Goal: Task Accomplishment & Management: Use online tool/utility

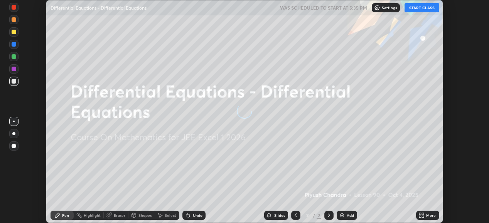
scroll to position [223, 488]
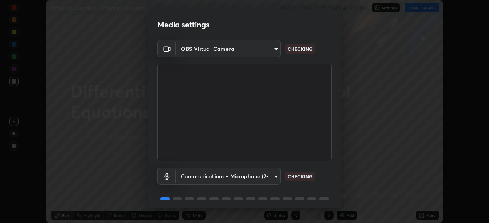
click at [270, 174] on body "Erase all Differential Equations - Differential Equations WAS SCHEDULED TO STAR…" at bounding box center [244, 111] width 489 height 223
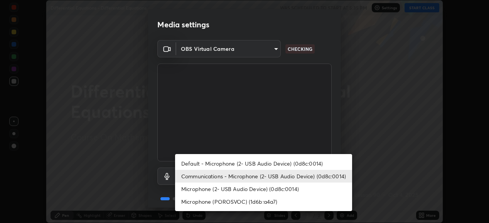
click at [276, 175] on li "Communications - Microphone (2- USB Audio Device) (0d8c:0014)" at bounding box center [263, 176] width 177 height 13
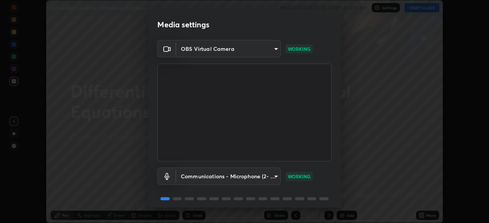
scroll to position [30, 0]
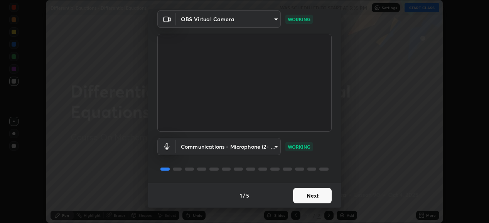
click at [316, 193] on button "Next" at bounding box center [312, 195] width 39 height 15
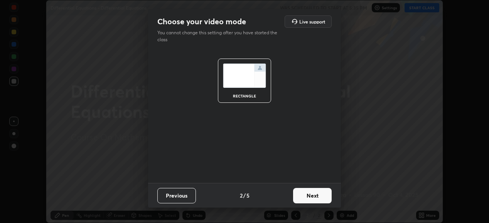
click at [316, 193] on button "Next" at bounding box center [312, 195] width 39 height 15
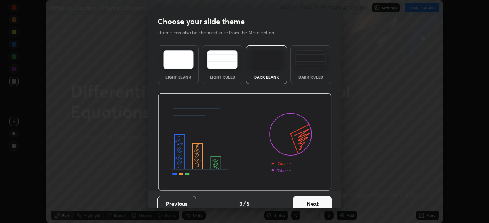
click at [316, 197] on button "Next" at bounding box center [312, 203] width 39 height 15
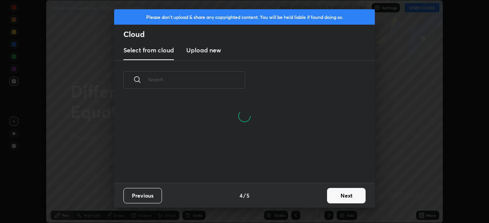
click at [331, 194] on button "Next" at bounding box center [346, 195] width 39 height 15
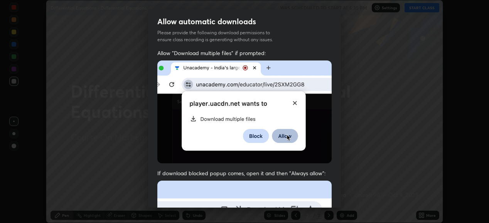
click at [333, 193] on div "Allow "Download multiple files" if prompted: If download blocked popup comes, o…" at bounding box center [244, 211] width 193 height 325
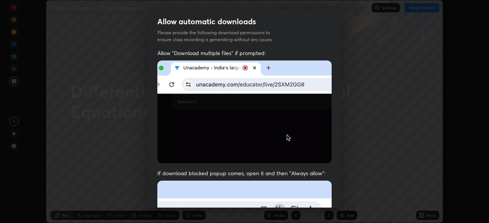
click at [334, 195] on div "Allow "Download multiple files" if prompted: If download blocked popup comes, o…" at bounding box center [244, 211] width 193 height 325
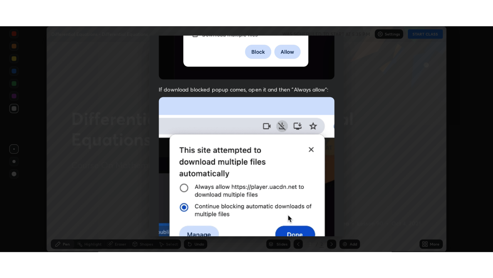
scroll to position [187, 0]
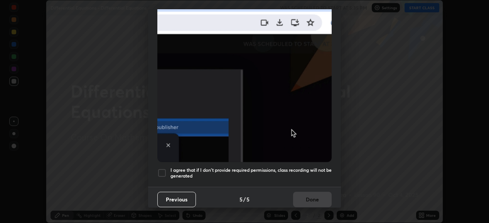
click at [301, 167] on h5 "I agree that if I don't provide required permissions, class recording will not …" at bounding box center [250, 173] width 161 height 12
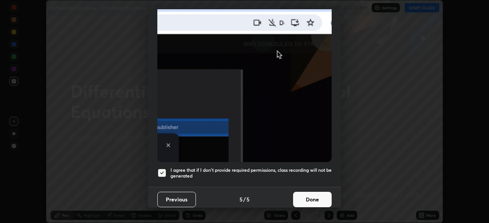
click at [307, 199] on button "Done" at bounding box center [312, 199] width 39 height 15
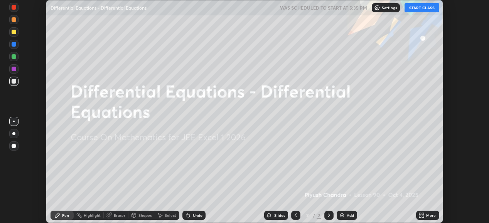
click at [432, 10] on button "START CLASS" at bounding box center [421, 7] width 35 height 9
click at [426, 214] on div "More" at bounding box center [431, 216] width 10 height 4
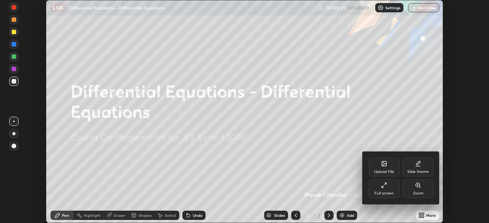
click at [378, 192] on div "Full screen" at bounding box center [383, 194] width 19 height 4
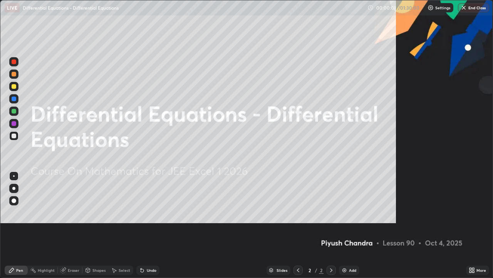
scroll to position [278, 493]
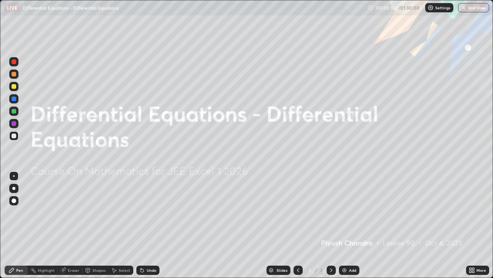
click at [352, 223] on div "Add" at bounding box center [352, 270] width 7 height 4
click at [351, 223] on div "Add" at bounding box center [349, 269] width 20 height 9
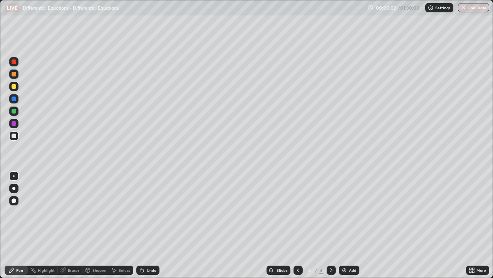
click at [351, 223] on div "Add" at bounding box center [349, 269] width 20 height 9
click at [353, 223] on div "Add" at bounding box center [349, 269] width 20 height 9
click at [354, 223] on div "Add" at bounding box center [349, 269] width 20 height 9
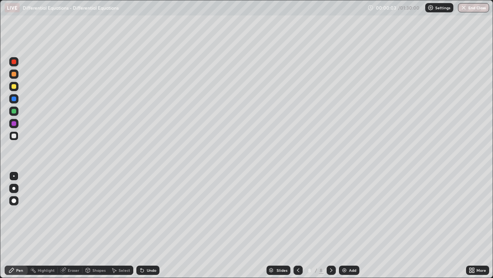
click at [354, 223] on div "Add" at bounding box center [349, 269] width 20 height 9
click at [352, 223] on div "Add" at bounding box center [352, 270] width 7 height 4
click at [279, 223] on div "Slides" at bounding box center [282, 270] width 11 height 4
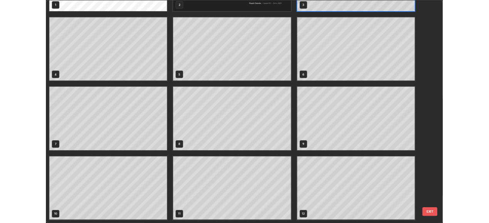
scroll to position [0, 0]
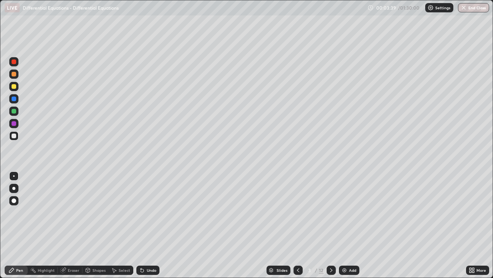
click at [15, 137] on div at bounding box center [14, 135] width 5 height 5
click at [14, 134] on div at bounding box center [14, 135] width 5 height 5
click at [16, 87] on div at bounding box center [14, 86] width 5 height 5
click at [145, 223] on div "Undo" at bounding box center [147, 269] width 23 height 9
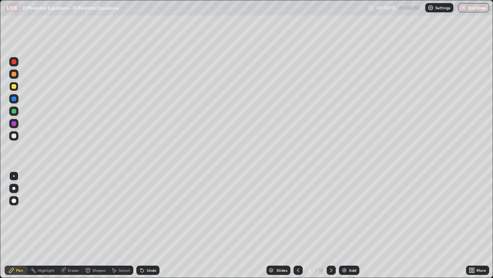
click at [14, 136] on div at bounding box center [14, 135] width 5 height 5
click at [13, 136] on div at bounding box center [14, 135] width 5 height 5
click at [126, 223] on div "Select" at bounding box center [125, 270] width 12 height 4
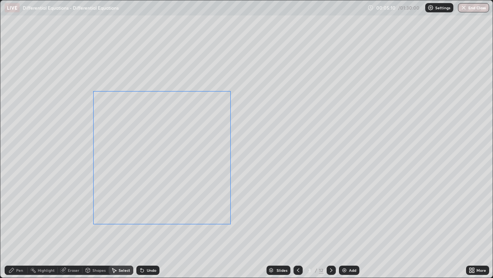
click at [178, 202] on div "0 ° Undo Copy Duplicate Duplicate to new slide Delete" at bounding box center [246, 138] width 493 height 277
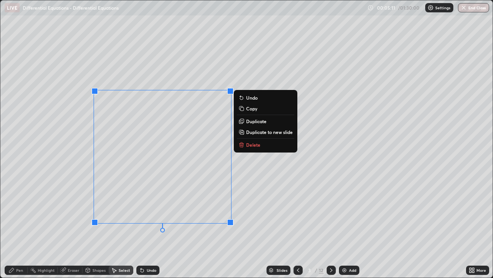
click at [69, 219] on div "0 ° Undo Copy Duplicate Duplicate to new slide Delete" at bounding box center [246, 138] width 493 height 277
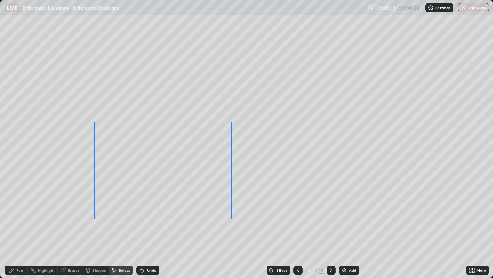
click at [203, 195] on div "0 ° Undo Copy Duplicate Duplicate to new slide Delete" at bounding box center [246, 138] width 493 height 277
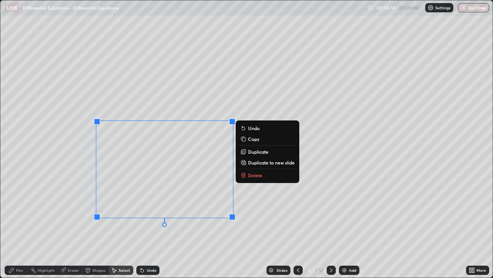
click at [77, 192] on div "0 ° Undo Copy Duplicate Duplicate to new slide Delete" at bounding box center [246, 138] width 493 height 277
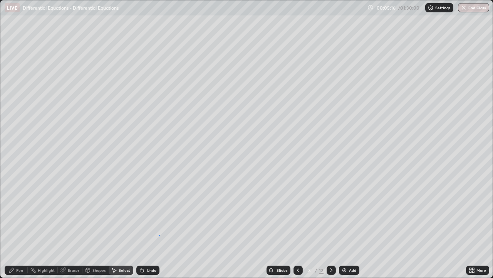
click at [159, 223] on div "0 ° Undo Copy Duplicate Duplicate to new slide Delete" at bounding box center [246, 138] width 493 height 277
click at [149, 198] on div "0 ° Undo Copy Duplicate Duplicate to new slide Delete" at bounding box center [246, 138] width 493 height 277
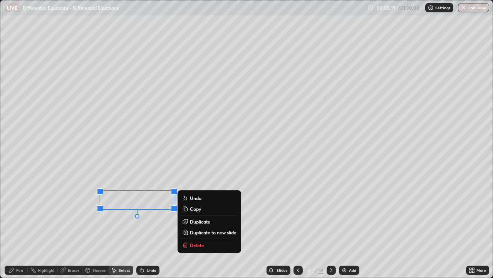
click at [23, 223] on div "Pen" at bounding box center [19, 270] width 7 height 4
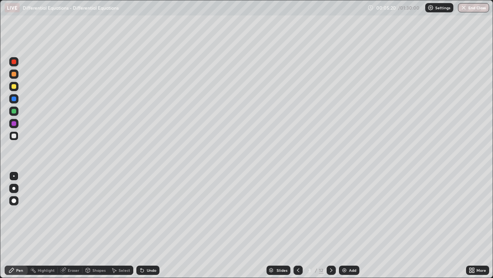
click at [14, 135] on div at bounding box center [14, 135] width 5 height 5
click at [147, 223] on div "Undo" at bounding box center [152, 270] width 10 height 4
click at [148, 223] on div "Undo" at bounding box center [152, 270] width 10 height 4
click at [149, 223] on div "Undo" at bounding box center [152, 270] width 10 height 4
click at [154, 223] on div "Undo" at bounding box center [147, 269] width 23 height 9
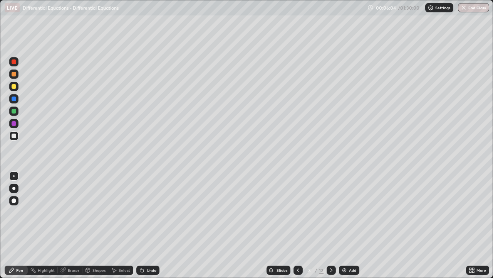
click at [17, 136] on div at bounding box center [13, 135] width 9 height 9
click at [17, 87] on div at bounding box center [13, 86] width 9 height 9
click at [12, 136] on div at bounding box center [14, 135] width 5 height 5
click at [330, 223] on icon at bounding box center [331, 270] width 6 height 6
click at [16, 85] on div at bounding box center [14, 86] width 5 height 5
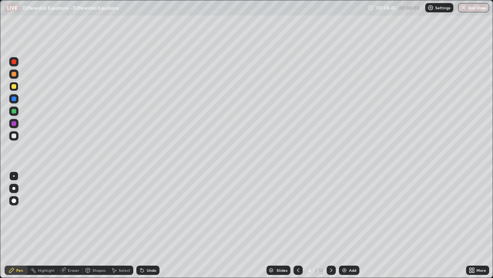
click at [14, 136] on div at bounding box center [14, 135] width 5 height 5
click at [147, 223] on div "Undo" at bounding box center [152, 270] width 10 height 4
click at [144, 223] on div "Undo" at bounding box center [147, 269] width 23 height 9
click at [150, 223] on div "Undo" at bounding box center [152, 270] width 10 height 4
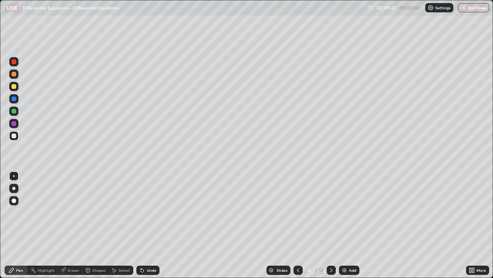
click at [151, 223] on div "Undo" at bounding box center [152, 270] width 10 height 4
click at [68, 223] on div "Eraser" at bounding box center [74, 270] width 12 height 4
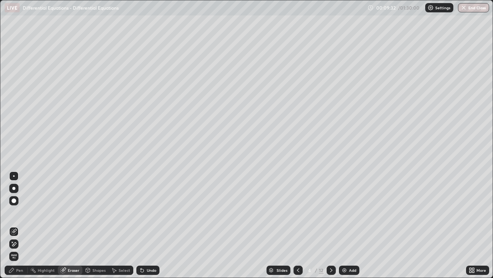
click at [13, 223] on icon at bounding box center [11, 270] width 6 height 6
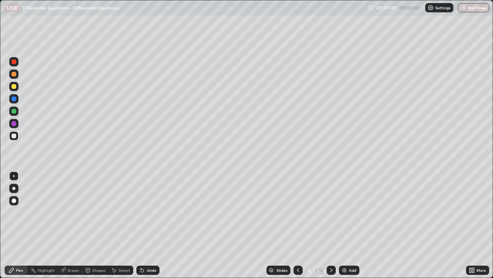
click at [151, 223] on div "Undo" at bounding box center [152, 270] width 10 height 4
click at [126, 223] on div "Select" at bounding box center [125, 270] width 12 height 4
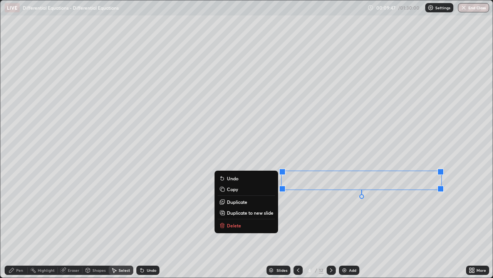
click at [11, 223] on div "Pen" at bounding box center [16, 269] width 23 height 9
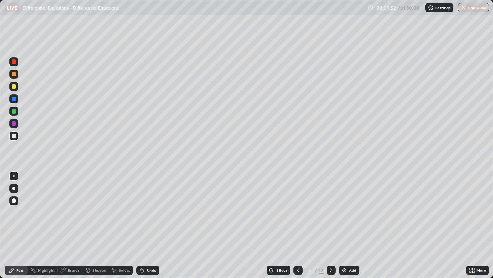
click at [15, 89] on div at bounding box center [13, 86] width 9 height 9
click at [123, 223] on div "Select" at bounding box center [125, 270] width 12 height 4
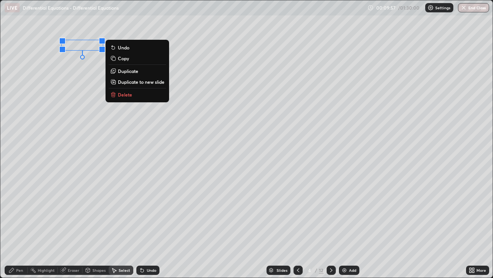
click at [99, 93] on div "0 ° Undo Copy Duplicate Duplicate to new slide Delete" at bounding box center [246, 138] width 493 height 277
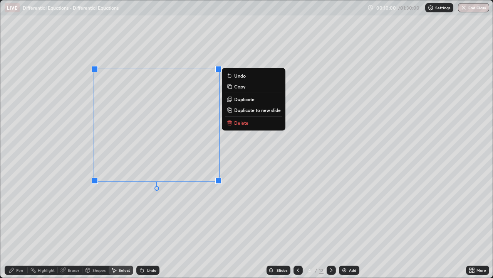
click at [156, 215] on div "0 ° Undo Copy Duplicate Duplicate to new slide Delete" at bounding box center [246, 138] width 493 height 277
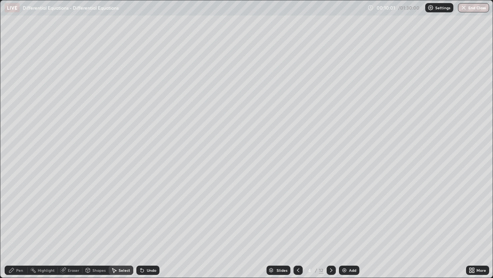
click at [11, 223] on icon at bounding box center [11, 270] width 6 height 6
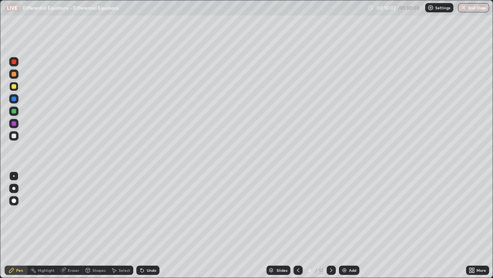
click at [15, 135] on div at bounding box center [14, 135] width 5 height 5
click at [15, 88] on div at bounding box center [14, 86] width 5 height 5
click at [297, 223] on icon at bounding box center [298, 270] width 6 height 6
click at [123, 223] on div "Select" at bounding box center [125, 270] width 12 height 4
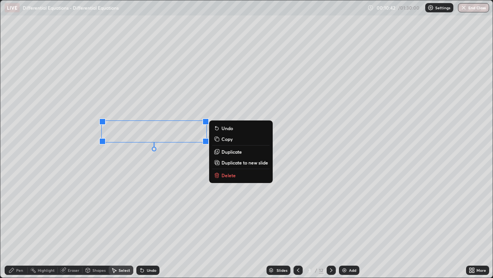
click at [227, 140] on p "Copy" at bounding box center [227, 139] width 11 height 6
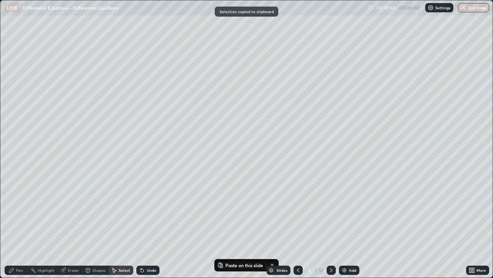
click at [331, 223] on icon at bounding box center [331, 270] width 6 height 6
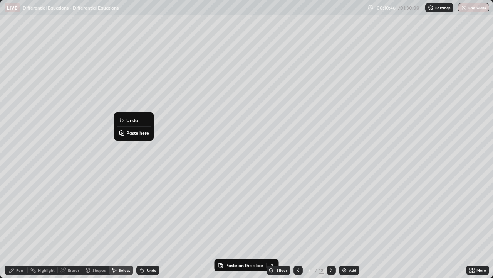
click at [129, 131] on p "Paste here" at bounding box center [137, 133] width 23 height 6
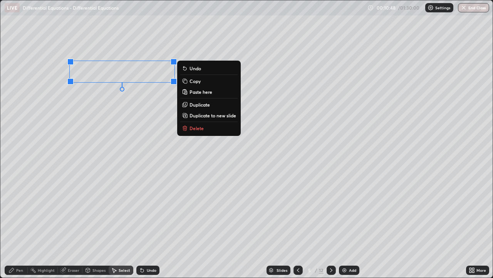
click at [22, 223] on div "Pen" at bounding box center [16, 269] width 23 height 9
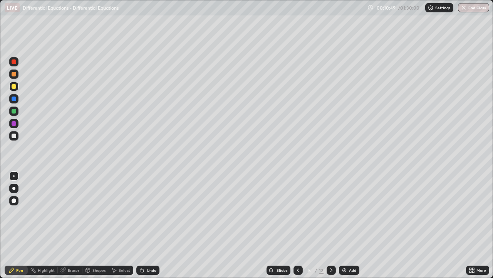
click at [13, 89] on div at bounding box center [13, 86] width 9 height 9
click at [151, 223] on div "Undo" at bounding box center [152, 270] width 10 height 4
click at [148, 223] on div "Undo" at bounding box center [147, 269] width 23 height 9
click at [150, 223] on div "Undo" at bounding box center [152, 270] width 10 height 4
click at [13, 112] on div at bounding box center [14, 111] width 5 height 5
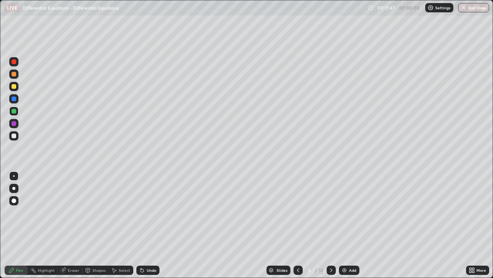
click at [298, 223] on icon at bounding box center [298, 270] width 6 height 6
click at [330, 223] on icon at bounding box center [331, 270] width 2 height 4
click at [13, 137] on div at bounding box center [14, 135] width 5 height 5
click at [152, 223] on div "Undo" at bounding box center [147, 269] width 23 height 9
click at [150, 223] on div "Undo" at bounding box center [152, 270] width 10 height 4
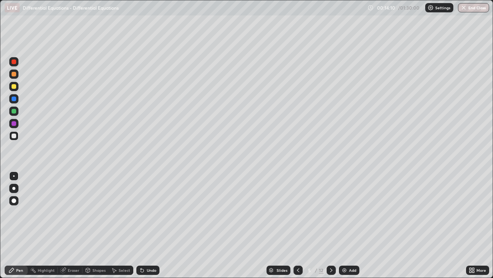
click at [13, 89] on div at bounding box center [13, 86] width 9 height 9
click at [124, 223] on div "Select" at bounding box center [121, 269] width 25 height 9
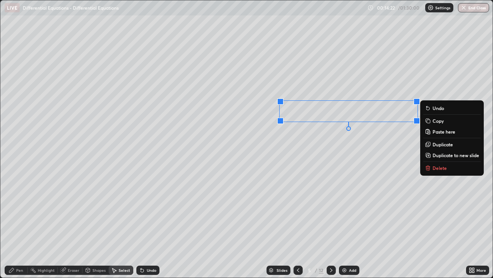
click at [339, 163] on div "0 ° Undo Copy Paste here Duplicate Duplicate to new slide Delete" at bounding box center [246, 138] width 493 height 277
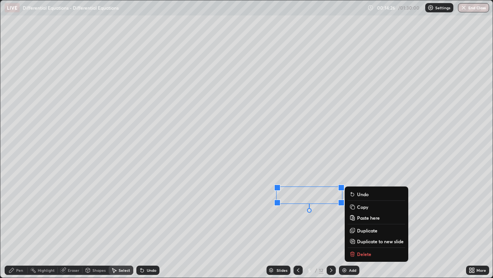
click at [302, 223] on div "0 ° Undo Copy Paste here Duplicate Duplicate to new slide Delete" at bounding box center [246, 138] width 493 height 277
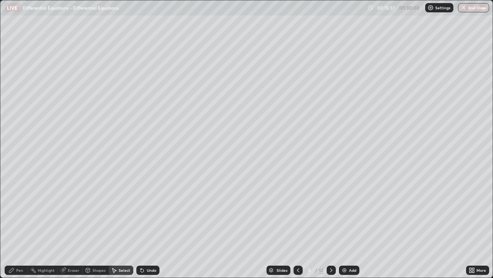
click at [20, 223] on div "Pen" at bounding box center [19, 270] width 7 height 4
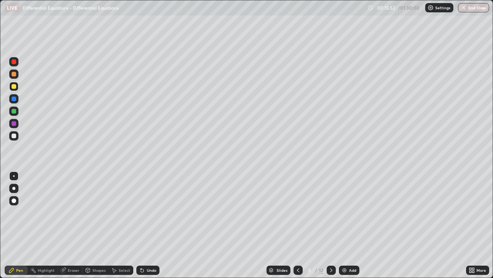
click at [13, 138] on div at bounding box center [13, 135] width 9 height 9
click at [14, 86] on div at bounding box center [14, 86] width 5 height 5
click at [124, 223] on div "Select" at bounding box center [125, 270] width 12 height 4
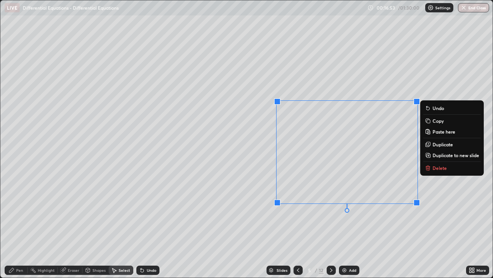
click at [448, 154] on p "Duplicate to new slide" at bounding box center [456, 155] width 47 height 6
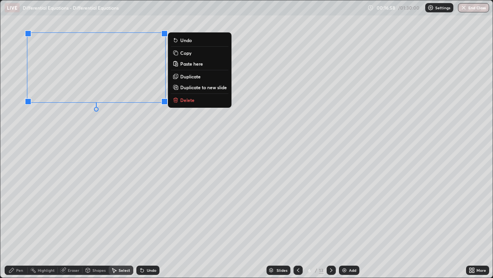
click at [160, 161] on div "0 ° Undo Copy Paste here Duplicate Duplicate to new slide Delete" at bounding box center [246, 138] width 493 height 277
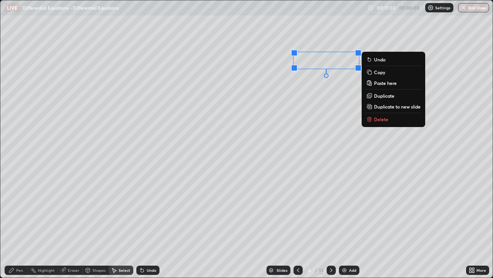
click at [250, 155] on div "0 ° Undo Copy Paste here Duplicate Duplicate to new slide Delete" at bounding box center [246, 138] width 493 height 277
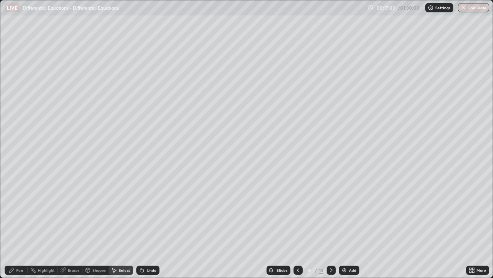
click at [20, 223] on div "Pen" at bounding box center [19, 270] width 7 height 4
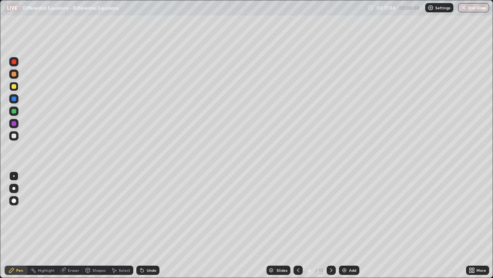
click at [13, 137] on div at bounding box center [14, 135] width 5 height 5
click at [14, 87] on div at bounding box center [14, 86] width 5 height 5
click at [152, 223] on div "Undo" at bounding box center [152, 270] width 10 height 4
click at [151, 223] on div "Undo" at bounding box center [152, 270] width 10 height 4
click at [143, 223] on icon at bounding box center [142, 270] width 6 height 6
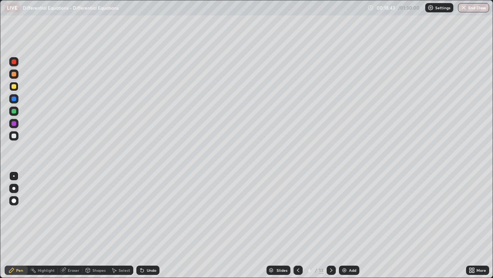
click at [75, 223] on div "Eraser" at bounding box center [74, 270] width 12 height 4
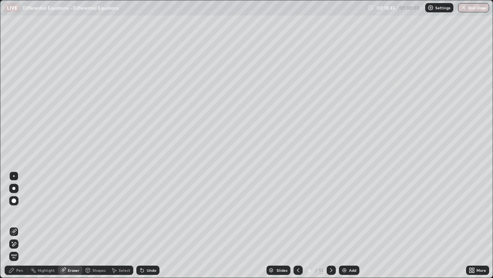
click at [21, 223] on div "Pen" at bounding box center [19, 270] width 7 height 4
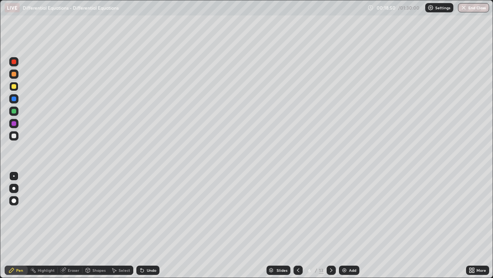
click at [15, 114] on div at bounding box center [13, 110] width 9 height 9
click at [149, 223] on div "Undo" at bounding box center [147, 269] width 23 height 9
click at [147, 223] on div "Undo" at bounding box center [147, 269] width 23 height 9
click at [151, 223] on div "Undo" at bounding box center [152, 270] width 10 height 4
click at [150, 223] on div "Undo" at bounding box center [152, 270] width 10 height 4
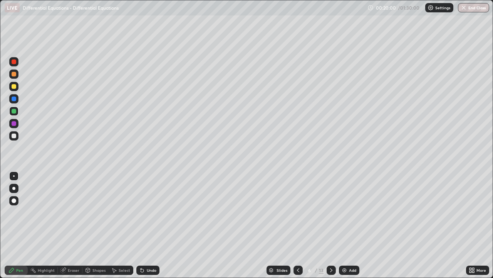
click at [14, 78] on div at bounding box center [13, 73] width 9 height 9
click at [144, 223] on icon at bounding box center [142, 270] width 6 height 6
click at [142, 223] on icon at bounding box center [142, 270] width 6 height 6
click at [145, 223] on div "Undo" at bounding box center [147, 269] width 23 height 9
click at [144, 223] on div "Undo" at bounding box center [147, 269] width 23 height 9
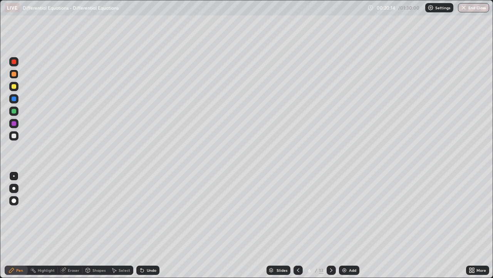
click at [146, 223] on div "Undo" at bounding box center [147, 269] width 23 height 9
click at [15, 88] on div at bounding box center [14, 86] width 5 height 5
click at [14, 136] on div at bounding box center [14, 135] width 5 height 5
click at [15, 136] on div at bounding box center [14, 135] width 5 height 5
click at [330, 223] on icon at bounding box center [331, 270] width 6 height 6
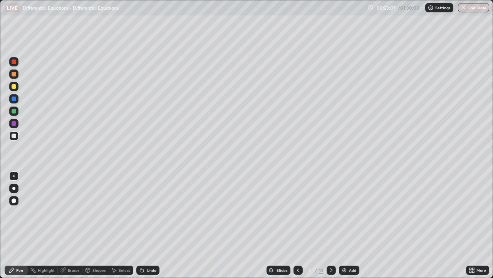
click at [151, 223] on div "Undo" at bounding box center [147, 269] width 23 height 9
click at [154, 223] on div "Undo" at bounding box center [152, 270] width 10 height 4
click at [153, 223] on div "Undo" at bounding box center [147, 269] width 23 height 9
click at [150, 223] on div "Undo" at bounding box center [147, 269] width 23 height 9
click at [151, 223] on div "Undo" at bounding box center [152, 270] width 10 height 4
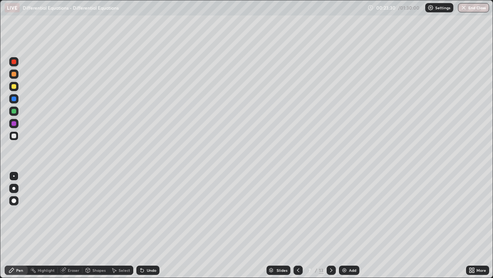
click at [150, 223] on div "Undo" at bounding box center [152, 270] width 10 height 4
click at [150, 223] on div "Undo" at bounding box center [147, 269] width 23 height 9
click at [151, 223] on div "Undo" at bounding box center [152, 270] width 10 height 4
click at [14, 88] on div at bounding box center [14, 86] width 5 height 5
click at [14, 111] on div at bounding box center [14, 111] width 5 height 5
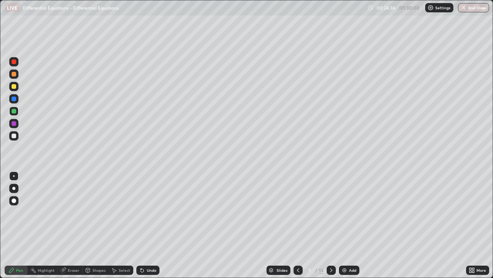
click at [14, 89] on div at bounding box center [13, 86] width 9 height 9
click at [15, 76] on div at bounding box center [14, 74] width 5 height 5
click at [149, 223] on div "Undo" at bounding box center [152, 270] width 10 height 4
click at [148, 223] on div "Undo" at bounding box center [152, 270] width 10 height 4
click at [147, 223] on div "Undo" at bounding box center [152, 270] width 10 height 4
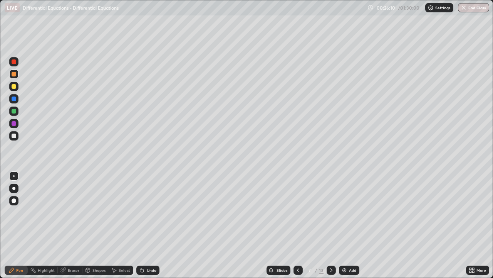
click at [147, 223] on div "Undo" at bounding box center [152, 270] width 10 height 4
click at [145, 223] on div "Undo" at bounding box center [147, 269] width 23 height 9
click at [151, 223] on div "Undo" at bounding box center [147, 269] width 23 height 9
click at [13, 111] on div at bounding box center [14, 111] width 5 height 5
click at [12, 86] on div at bounding box center [14, 86] width 5 height 5
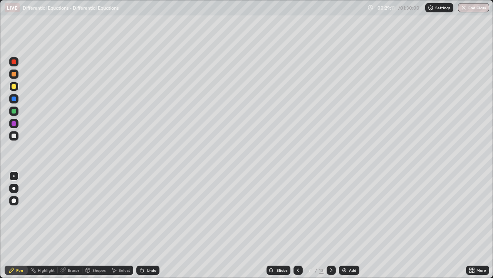
click at [145, 223] on div "Undo" at bounding box center [147, 269] width 23 height 9
click at [148, 223] on div "Undo" at bounding box center [152, 270] width 10 height 4
click at [124, 223] on div "Select" at bounding box center [125, 270] width 12 height 4
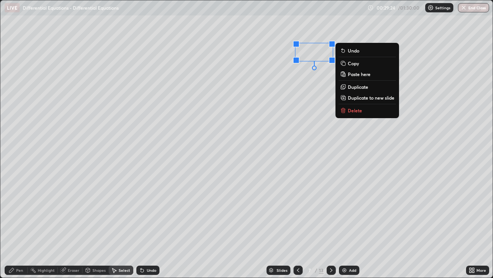
click at [23, 223] on div "Pen" at bounding box center [16, 269] width 23 height 9
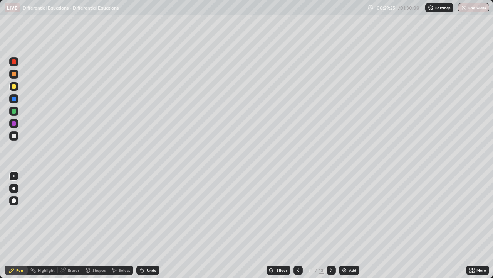
click at [17, 111] on div at bounding box center [13, 110] width 9 height 9
click at [13, 136] on div at bounding box center [14, 135] width 5 height 5
click at [13, 138] on div at bounding box center [14, 135] width 5 height 5
click at [14, 136] on div at bounding box center [14, 135] width 5 height 5
click at [333, 223] on div at bounding box center [331, 269] width 9 height 15
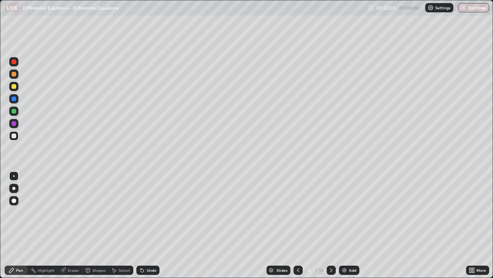
click at [14, 139] on div at bounding box center [13, 135] width 9 height 9
click at [13, 88] on div at bounding box center [14, 86] width 5 height 5
click at [15, 113] on div at bounding box center [14, 111] width 5 height 5
click at [12, 83] on div at bounding box center [13, 86] width 9 height 9
click at [14, 89] on div at bounding box center [13, 86] width 9 height 9
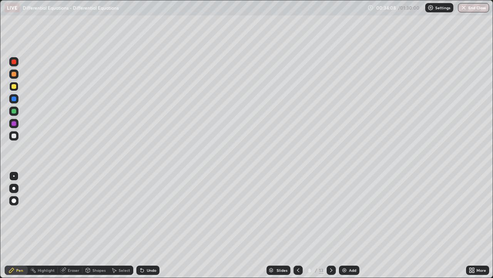
click at [15, 72] on div at bounding box center [14, 74] width 5 height 5
click at [12, 90] on div at bounding box center [13, 86] width 9 height 9
click at [13, 135] on div at bounding box center [14, 135] width 5 height 5
click at [294, 223] on div at bounding box center [298, 269] width 9 height 9
click at [330, 223] on icon at bounding box center [331, 270] width 6 height 6
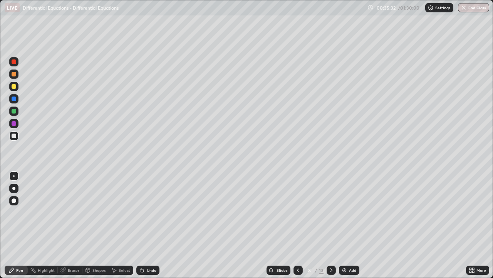
click at [301, 223] on div at bounding box center [298, 269] width 9 height 9
click at [471, 223] on icon at bounding box center [471, 269] width 2 height 2
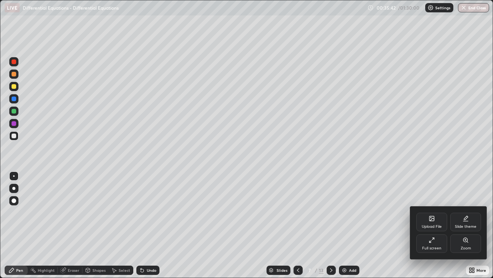
click at [439, 223] on div "Full screen" at bounding box center [432, 243] width 31 height 19
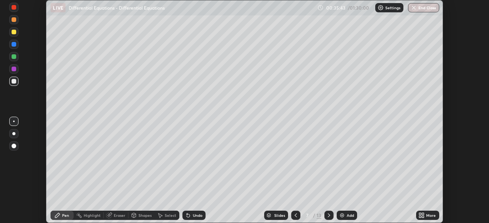
scroll to position [38323, 38058]
